Goal: Task Accomplishment & Management: Manage account settings

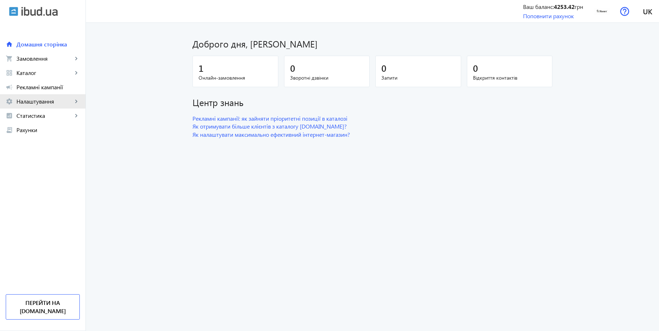
click at [30, 105] on link "settings Налаштування keyboard_arrow_right" at bounding box center [42, 101] width 85 height 14
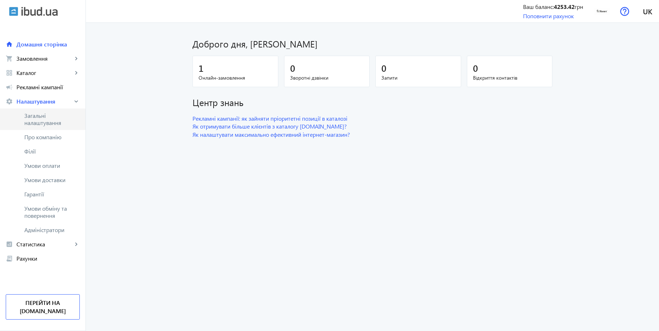
click at [33, 115] on span "Загальні налаштування" at bounding box center [51, 119] width 55 height 14
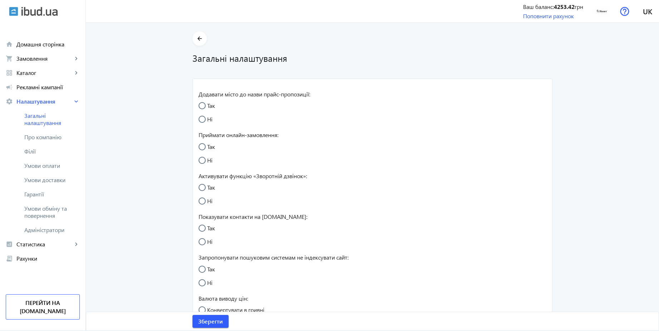
radio input "true"
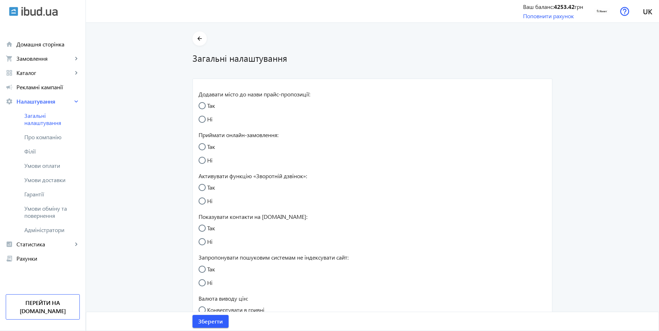
radio input "true"
